Goal: Navigation & Orientation: Find specific page/section

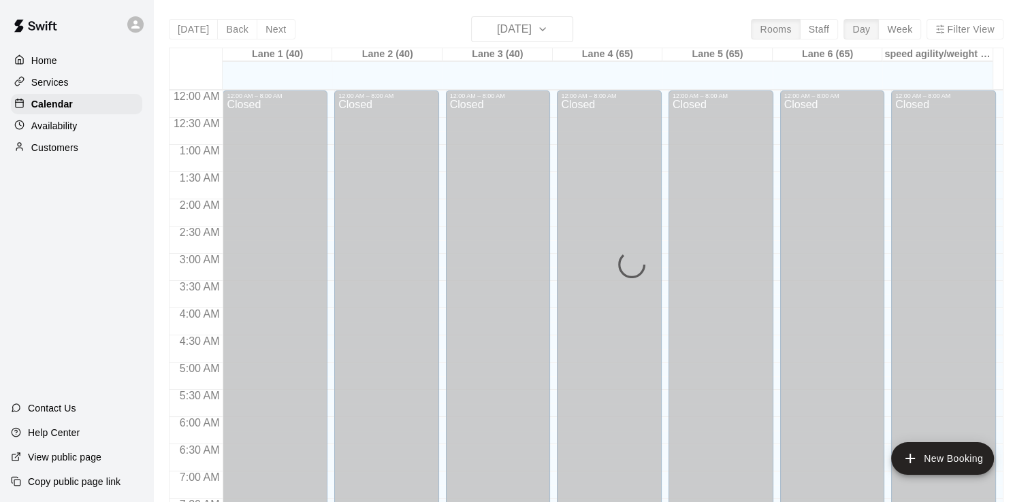
scroll to position [733, 0]
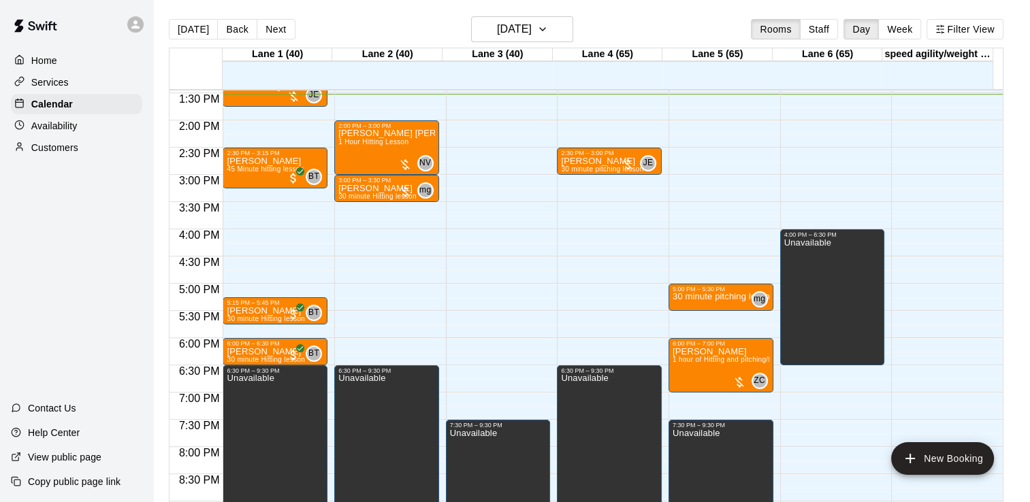
click at [61, 27] on img at bounding box center [35, 25] width 71 height 41
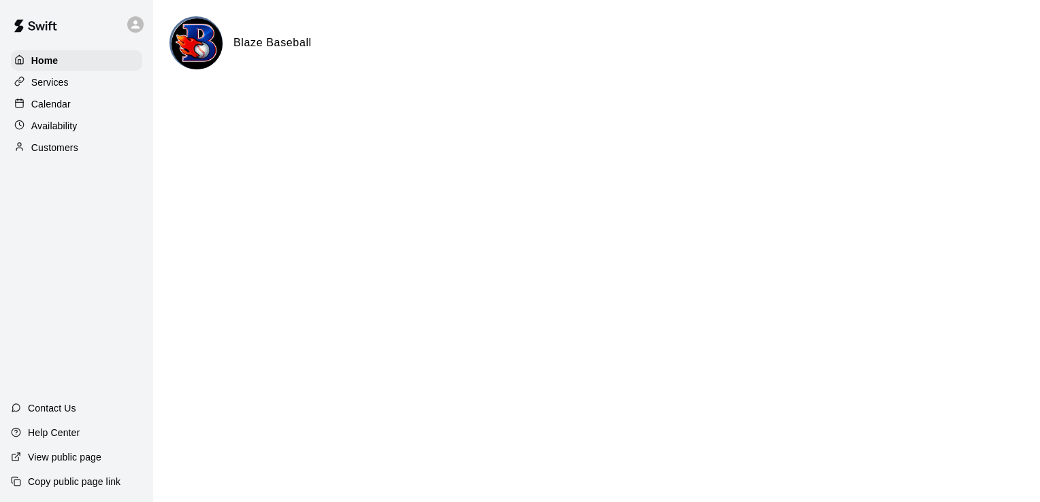
click at [57, 104] on p "Calendar" at bounding box center [50, 104] width 39 height 14
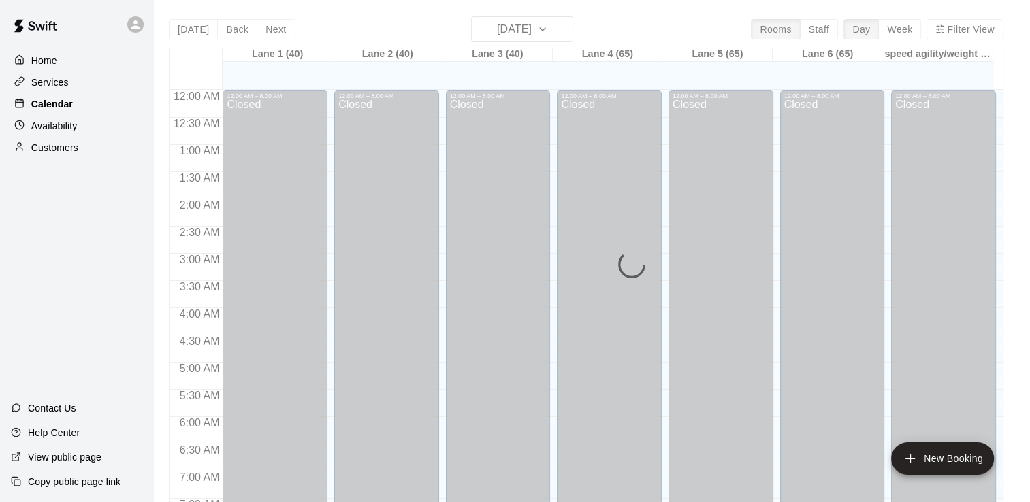
scroll to position [737, 0]
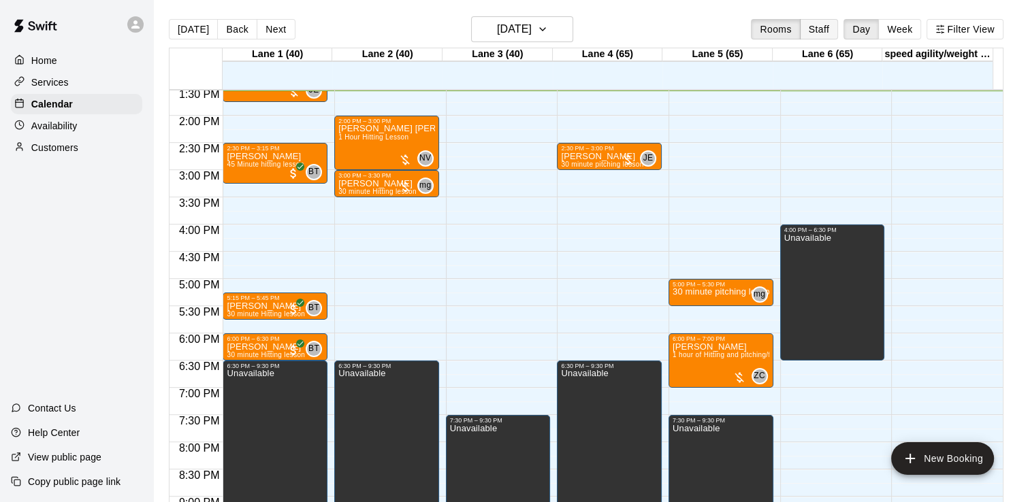
click at [831, 31] on button "Staff" at bounding box center [819, 29] width 39 height 20
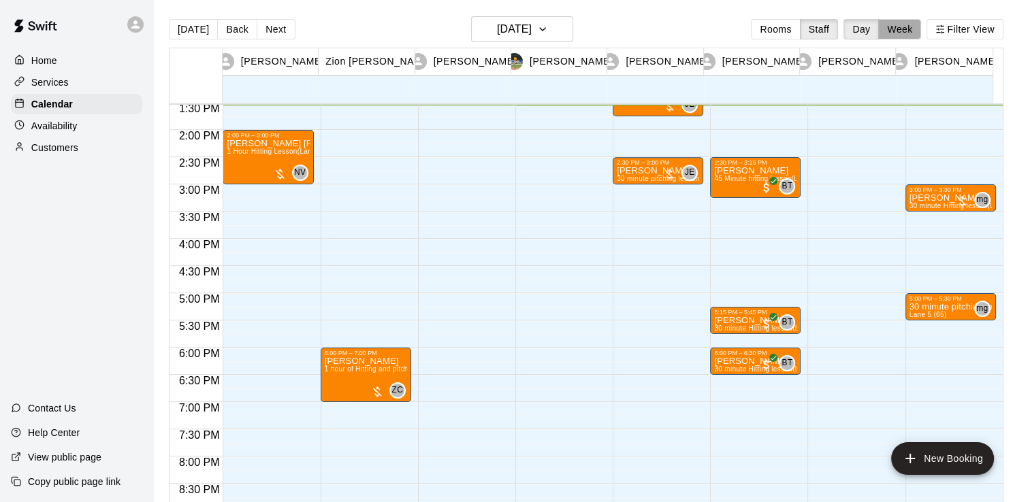
click at [904, 25] on button "Week" at bounding box center [899, 29] width 43 height 20
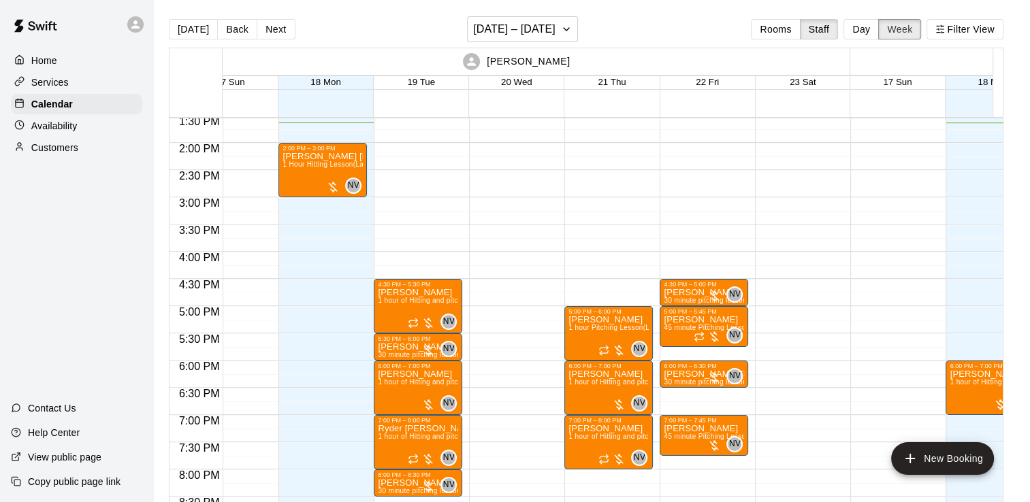
scroll to position [22, 0]
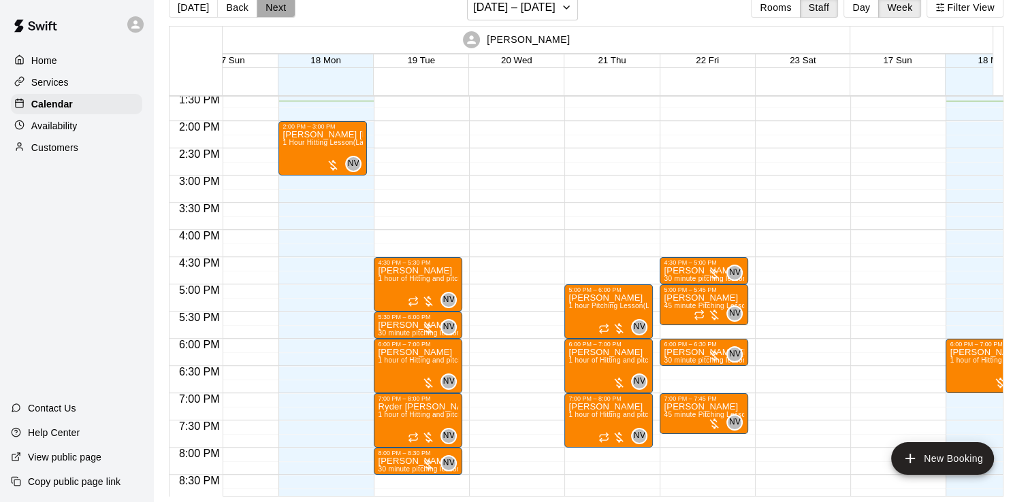
click at [272, 10] on button "Next" at bounding box center [276, 7] width 38 height 20
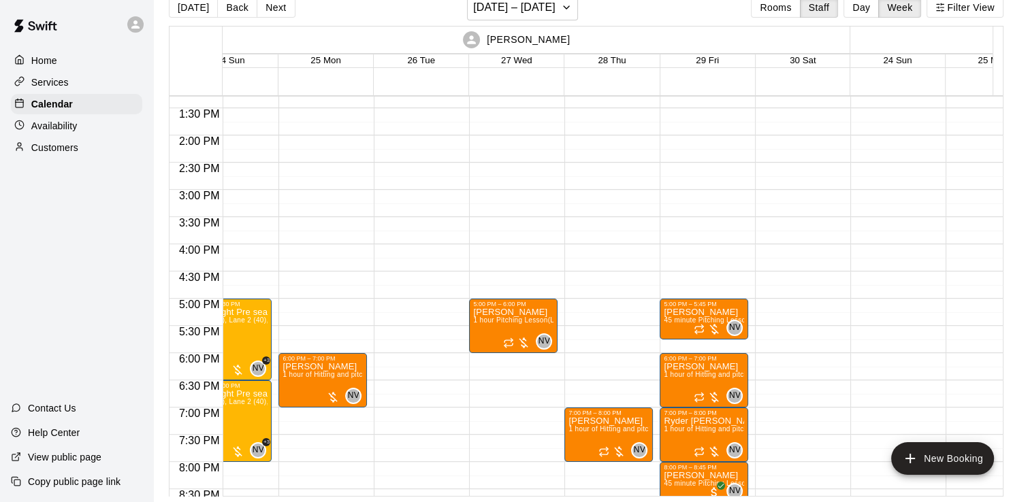
scroll to position [722, 39]
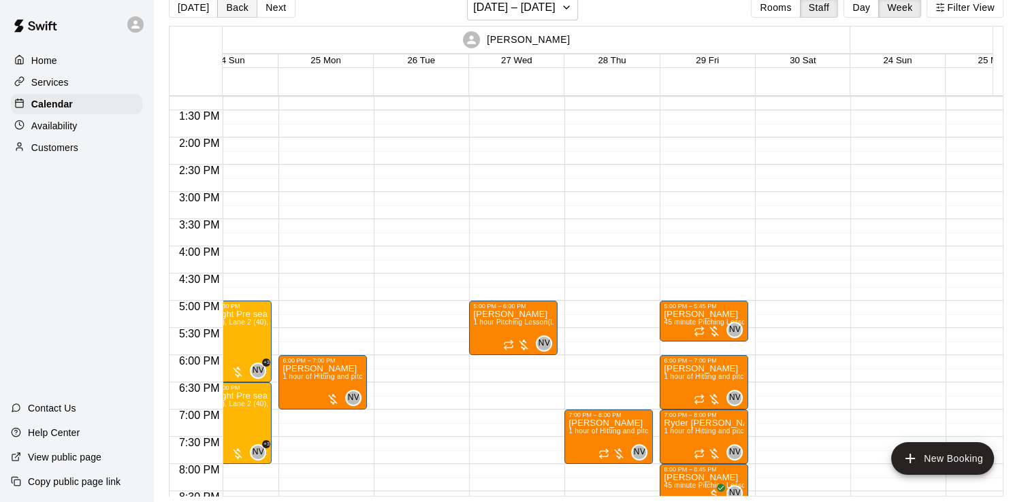
click at [234, 15] on button "Back" at bounding box center [237, 7] width 40 height 20
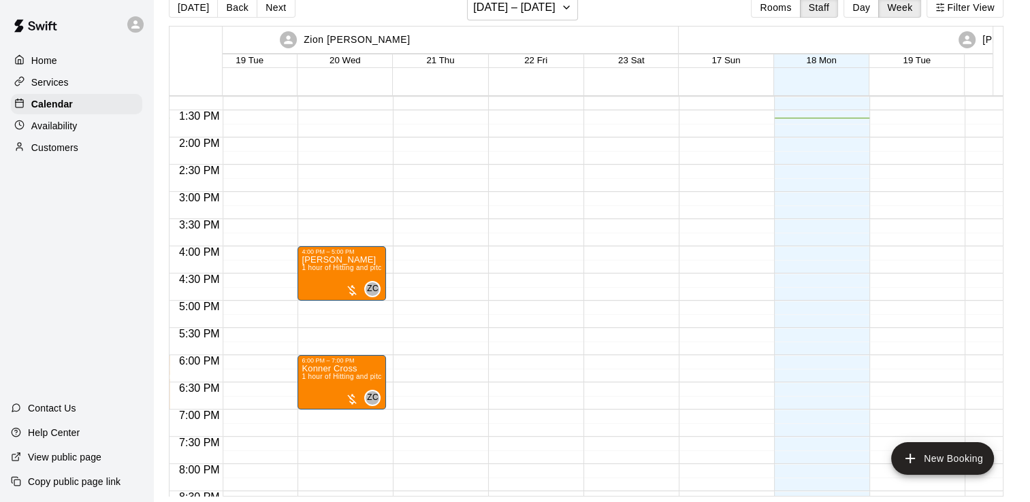
scroll to position [0, 882]
